Goal: Find specific page/section: Find specific page/section

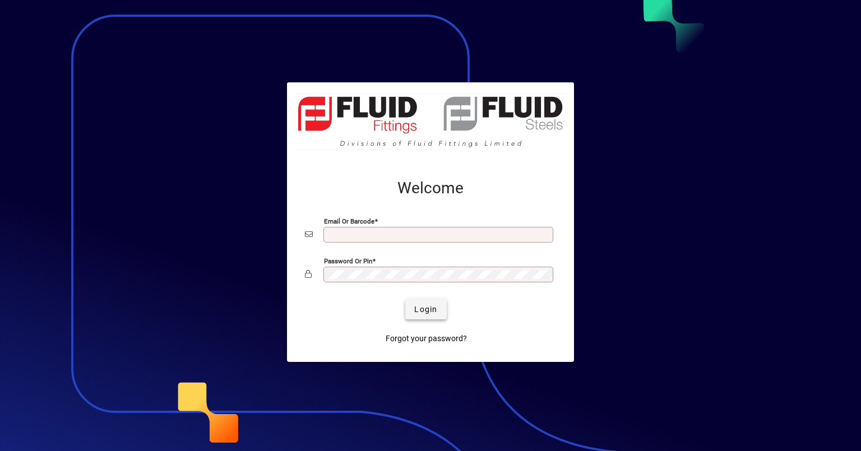
type input "**********"
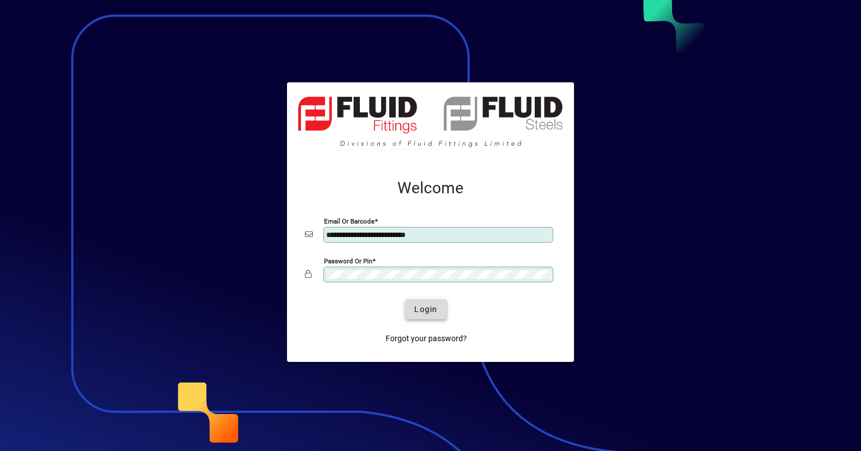
click at [432, 309] on span "Login" at bounding box center [425, 310] width 23 height 12
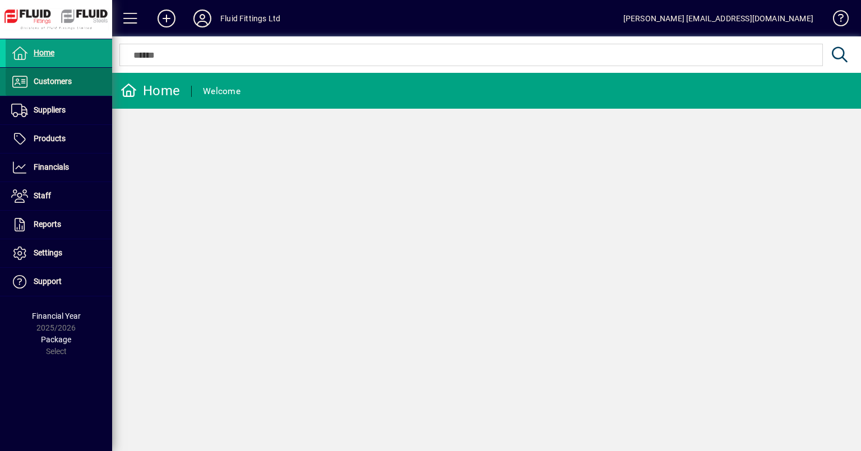
click at [57, 78] on span "Customers" at bounding box center [53, 81] width 38 height 9
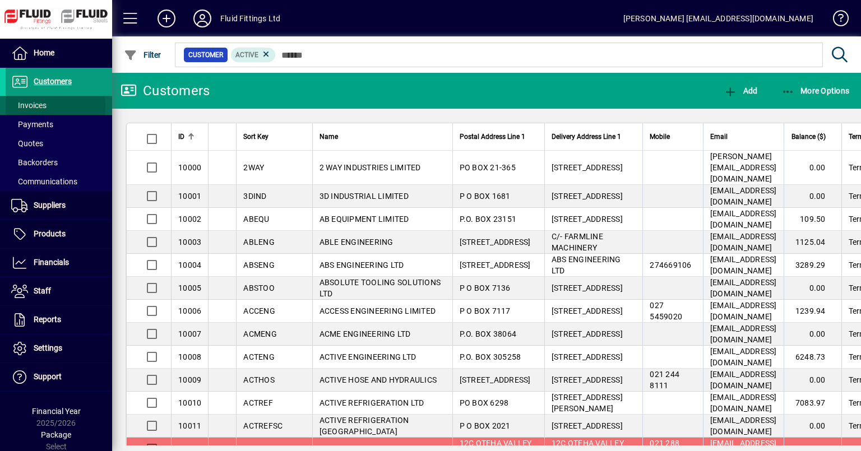
click at [38, 107] on span "Invoices" at bounding box center [28, 105] width 35 height 9
